Goal: Task Accomplishment & Management: Manage account settings

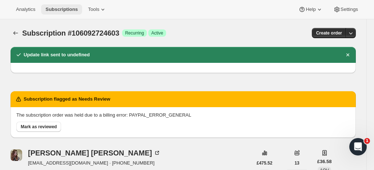
click at [62, 8] on span "Subscriptions" at bounding box center [61, 10] width 32 height 6
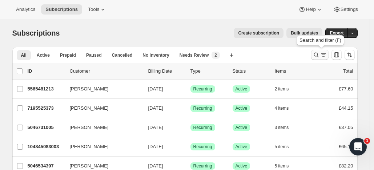
click at [317, 53] on icon "Search and filter results" at bounding box center [316, 54] width 7 height 7
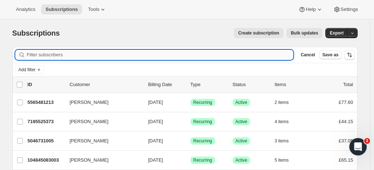
click at [104, 55] on input "Filter subscribers" at bounding box center [160, 55] width 267 height 10
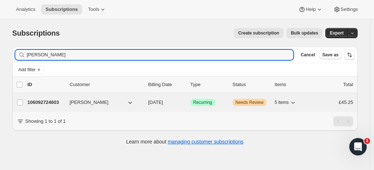
type input "Shannon Lochrie"
click at [64, 100] on p "106092724603" at bounding box center [46, 102] width 36 height 7
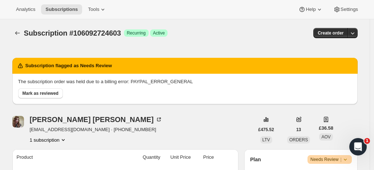
click at [165, 34] on span "Active" at bounding box center [159, 33] width 12 height 6
click at [165, 32] on span "Active" at bounding box center [159, 33] width 12 height 6
click at [144, 34] on span "Recurring" at bounding box center [136, 33] width 19 height 6
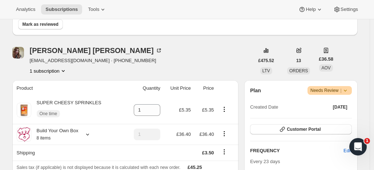
scroll to position [64, 0]
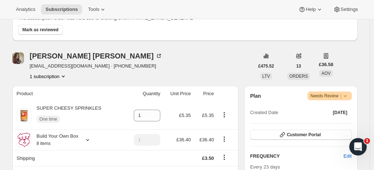
click at [327, 95] on span "Needs Review |" at bounding box center [330, 95] width 39 height 7
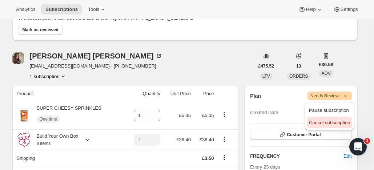
click at [322, 121] on span "Cancel subscription" at bounding box center [329, 122] width 41 height 5
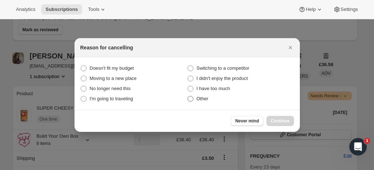
click at [191, 99] on span ":rc0:" at bounding box center [191, 99] width 6 height 6
click at [188, 96] on input "Other" at bounding box center [188, 96] width 0 height 0
radio input "true"
click at [281, 118] on button "Continue" at bounding box center [281, 121] width 28 height 10
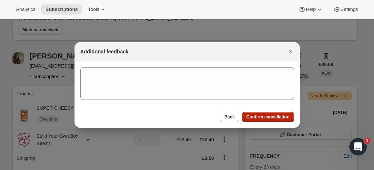
click at [273, 115] on span "Confirm cancellation" at bounding box center [268, 117] width 43 height 6
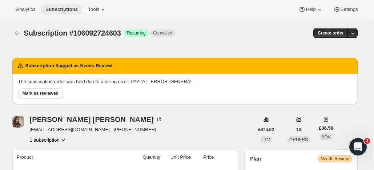
click at [64, 7] on span "Subscriptions" at bounding box center [61, 10] width 32 height 6
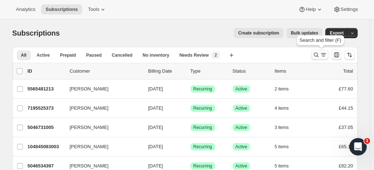
click at [317, 55] on icon "Search and filter results" at bounding box center [316, 54] width 7 height 7
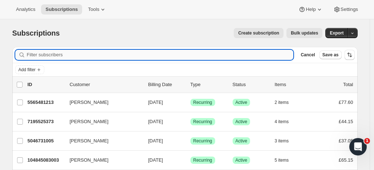
click at [117, 54] on input "Filter subscribers" at bounding box center [160, 55] width 267 height 10
paste input "LINDA BAILEY-WATSON"
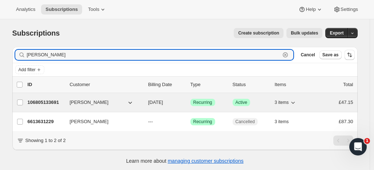
type input "LINDA BAILEY-WATSON"
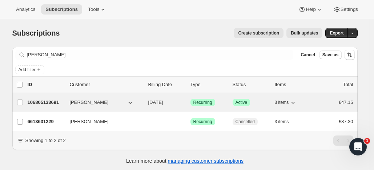
click at [45, 101] on p "106805133691" at bounding box center [46, 102] width 36 height 7
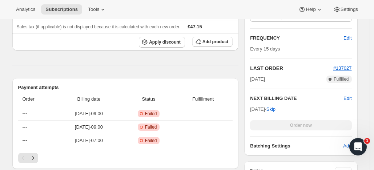
scroll to position [190, 0]
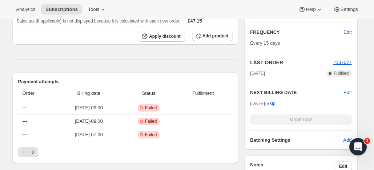
click at [312, 117] on div "Order now" at bounding box center [300, 120] width 101 height 10
click at [317, 117] on div "Order now" at bounding box center [300, 120] width 101 height 10
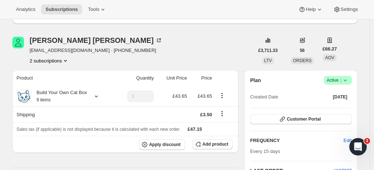
scroll to position [0, 0]
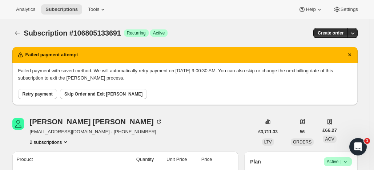
click at [45, 93] on span "Retry payment" at bounding box center [38, 94] width 30 height 6
